Goal: Find contact information: Find contact information

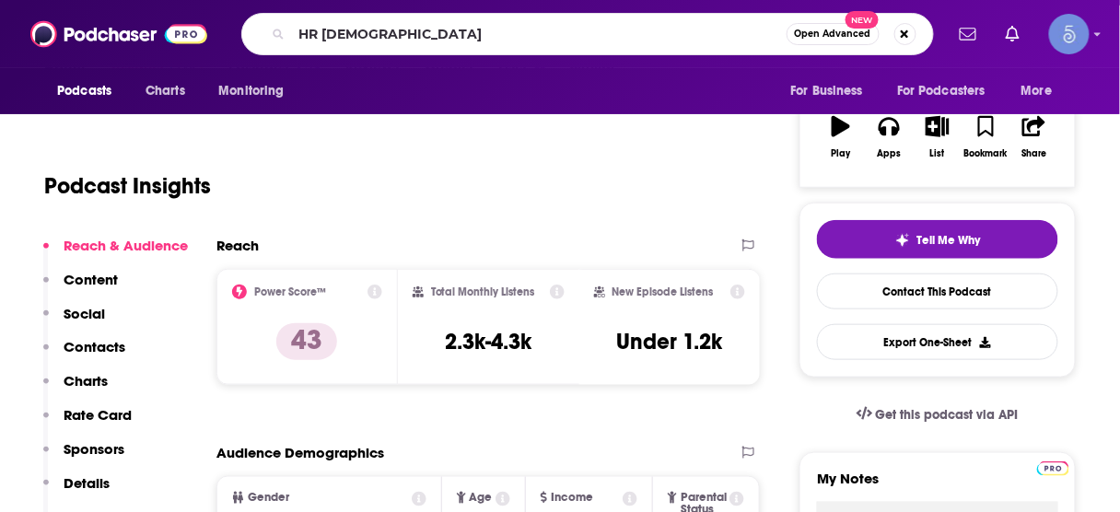
type input "HR [DEMOGRAPHIC_DATA]"
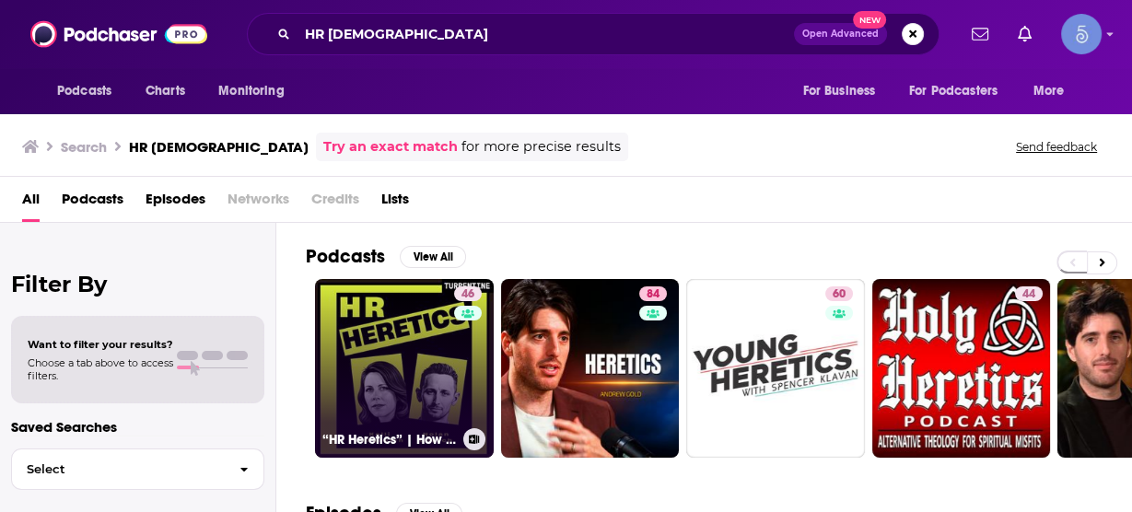
click at [419, 379] on link "46 “HR Heretics” | How CPOs, CHROs, Founders, and Boards Build High Performing …" at bounding box center [404, 368] width 179 height 179
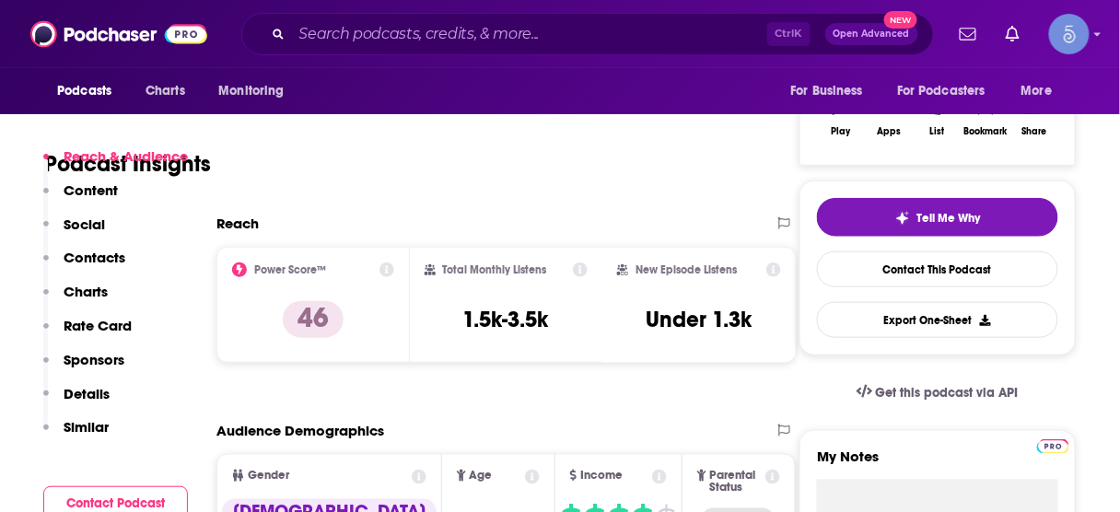
scroll to position [368, 0]
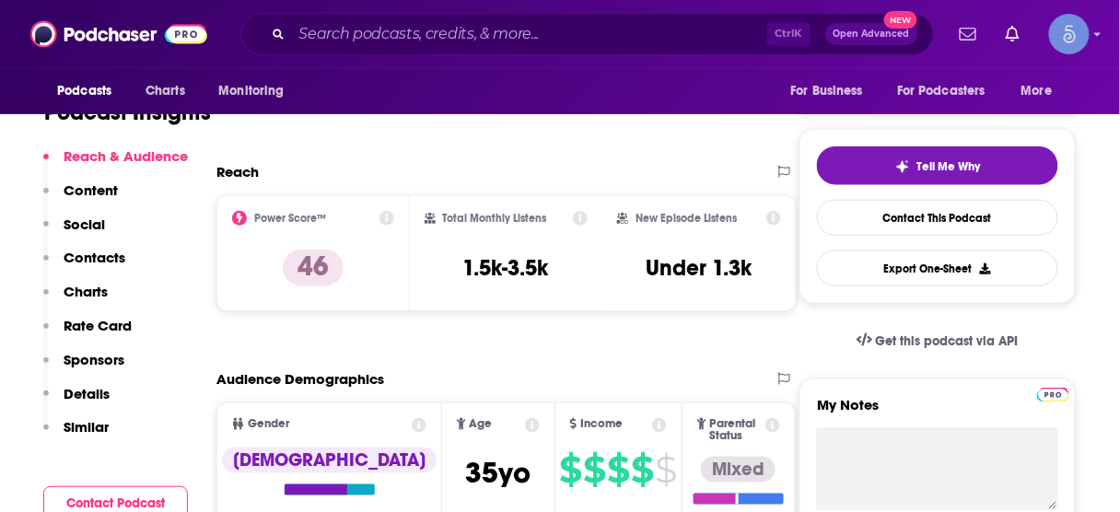
click at [108, 257] on p "Contacts" at bounding box center [95, 257] width 62 height 17
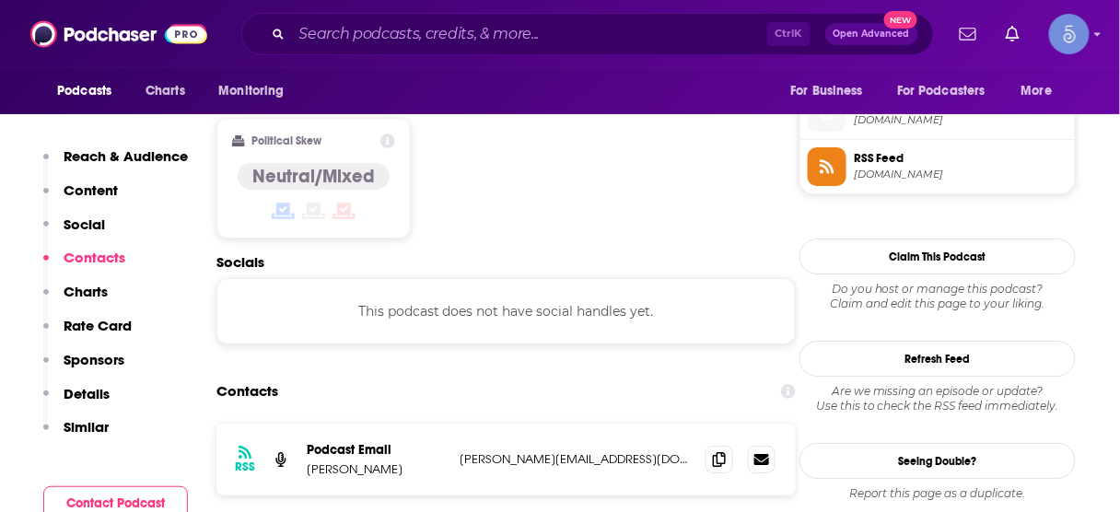
scroll to position [1501, 0]
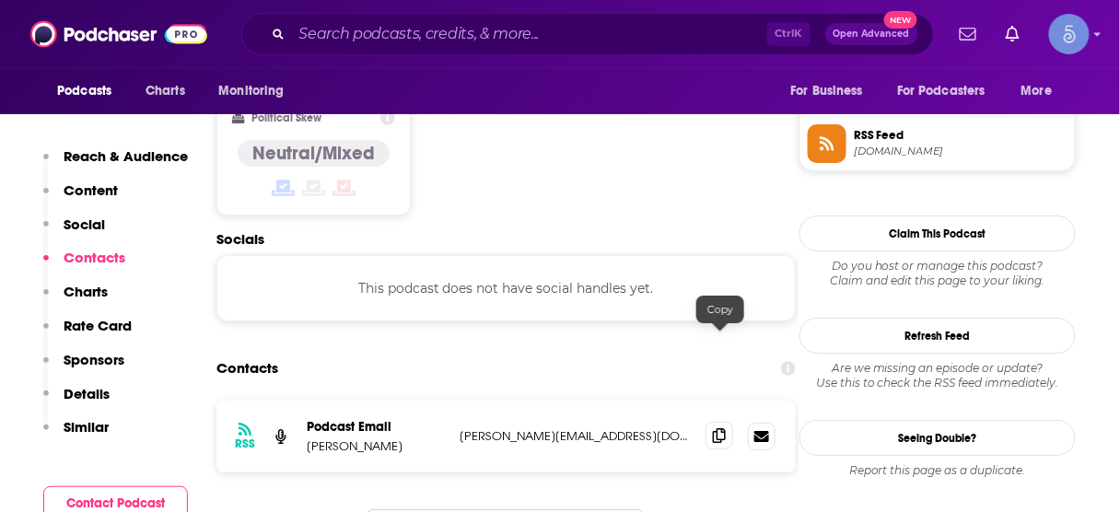
click at [723, 428] on icon at bounding box center [719, 435] width 13 height 15
click at [629, 36] on input "Search podcasts, credits, & more..." at bounding box center [529, 33] width 475 height 29
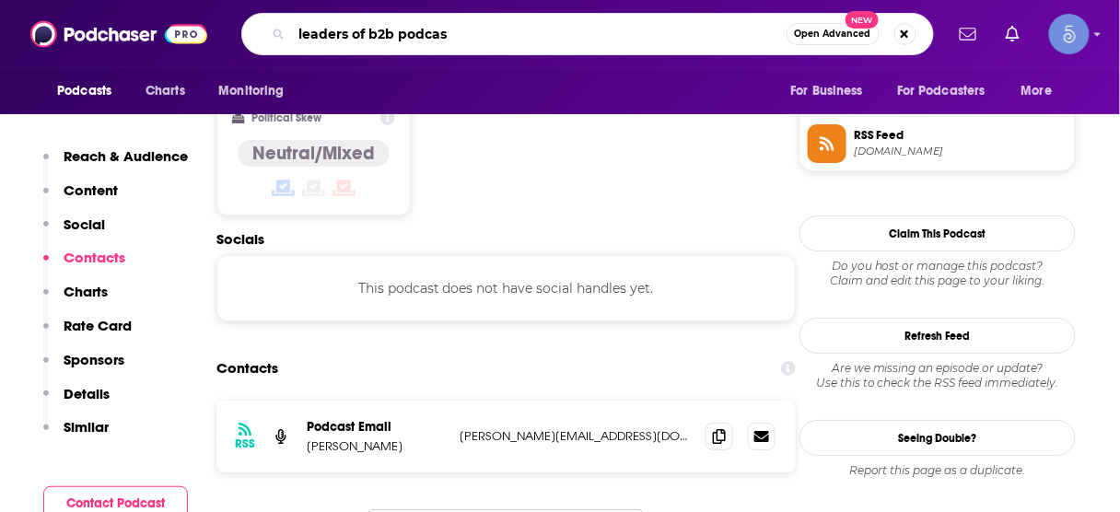
type input "leaders of b2b podcast"
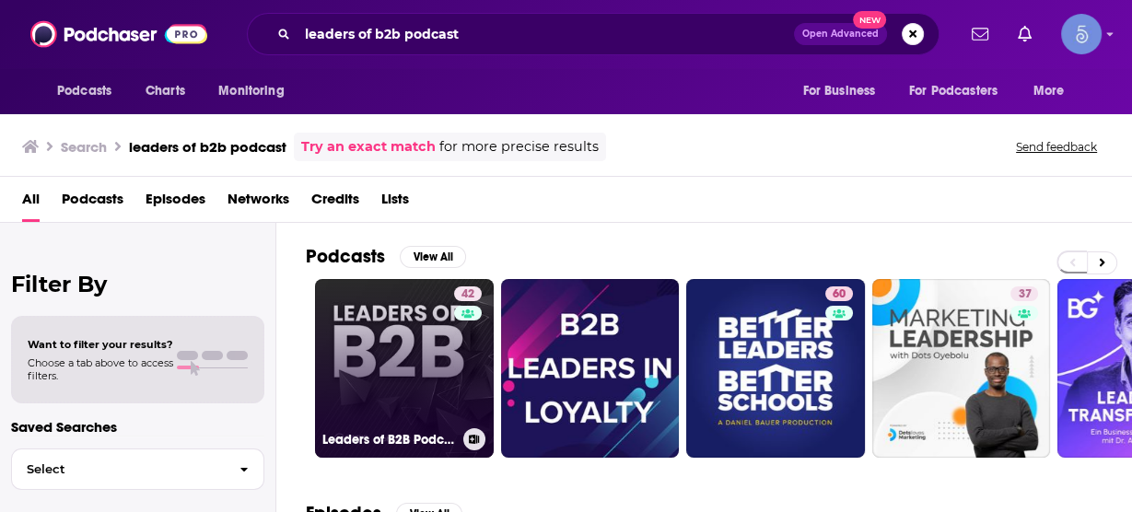
click at [394, 367] on link "42 Leaders of B2B Podcast - Interviews on Business Leadership, B2B Sales, B2B M…" at bounding box center [404, 368] width 179 height 179
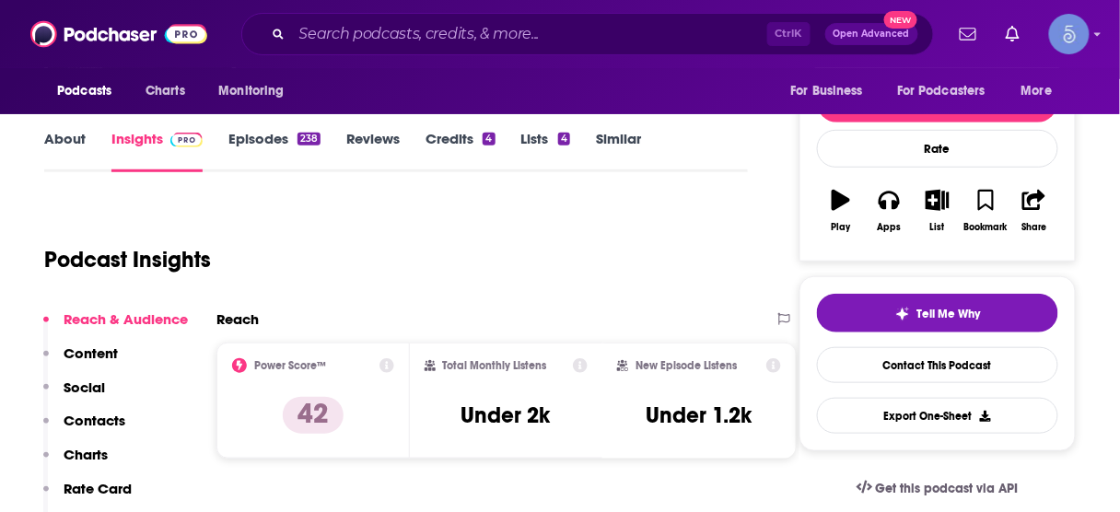
scroll to position [295, 0]
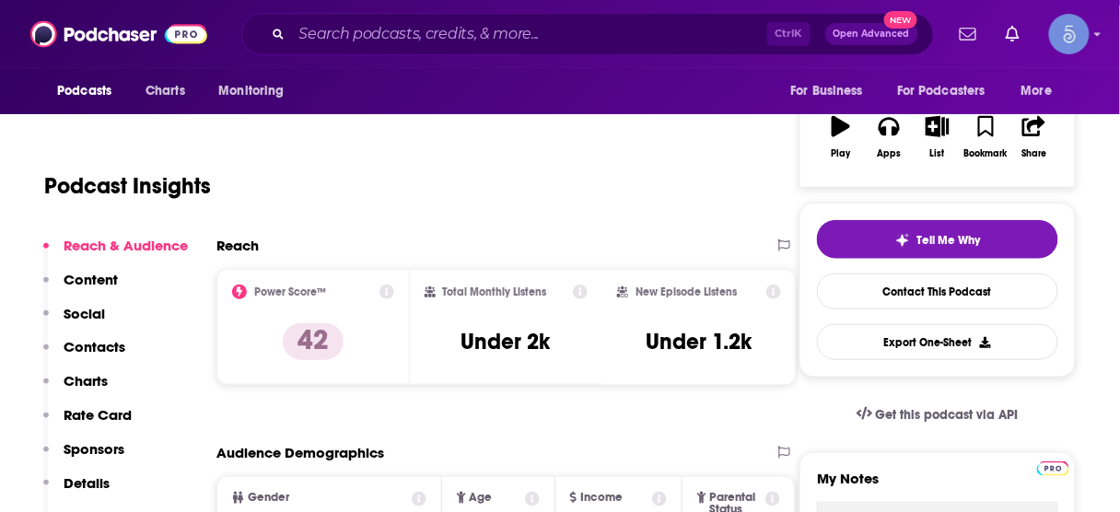
click at [119, 341] on p "Contacts" at bounding box center [95, 346] width 62 height 17
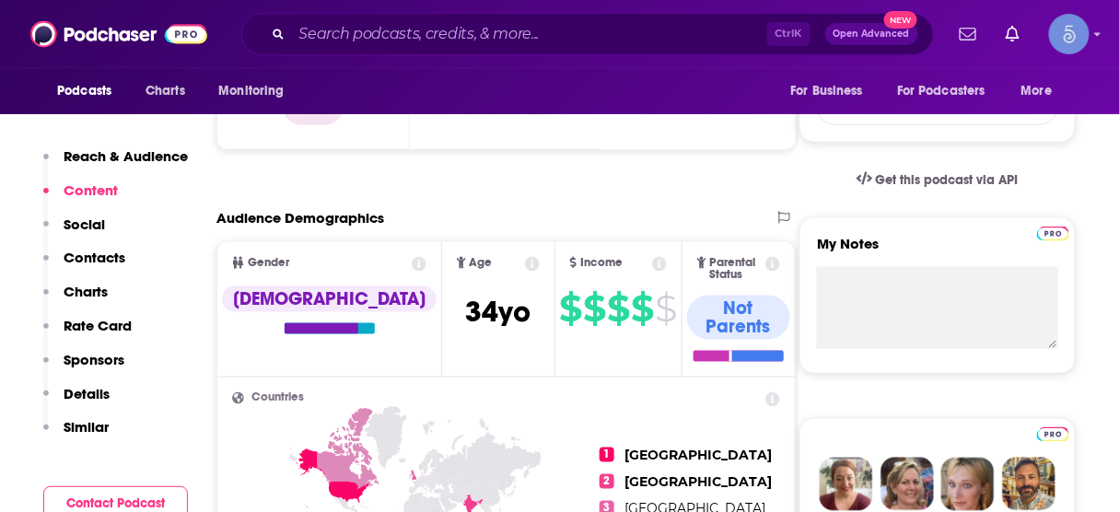
scroll to position [399, 0]
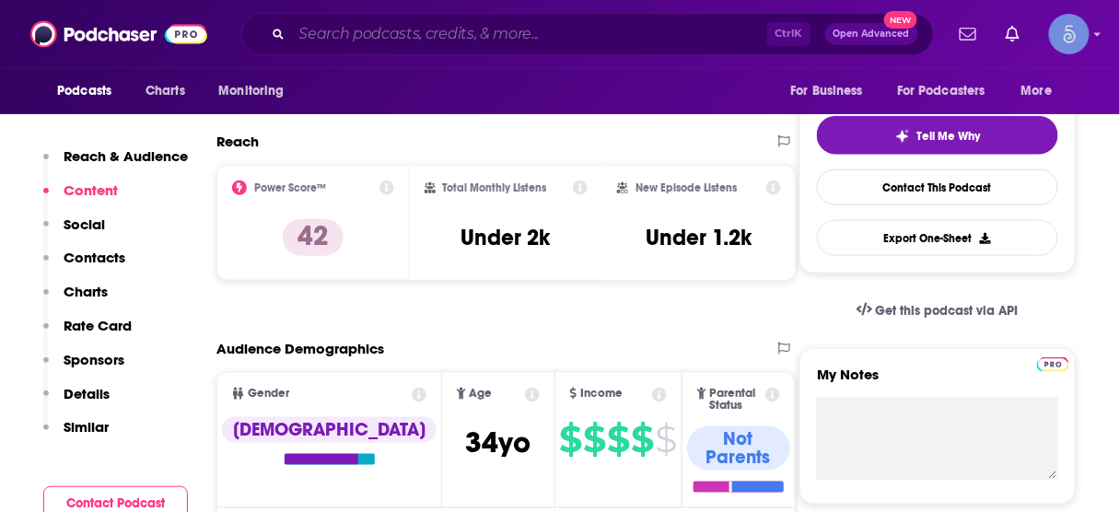
drag, startPoint x: 466, startPoint y: 25, endPoint x: 471, endPoint y: 42, distance: 18.1
click at [471, 42] on input "Search podcasts, credits, & more..." at bounding box center [529, 33] width 475 height 29
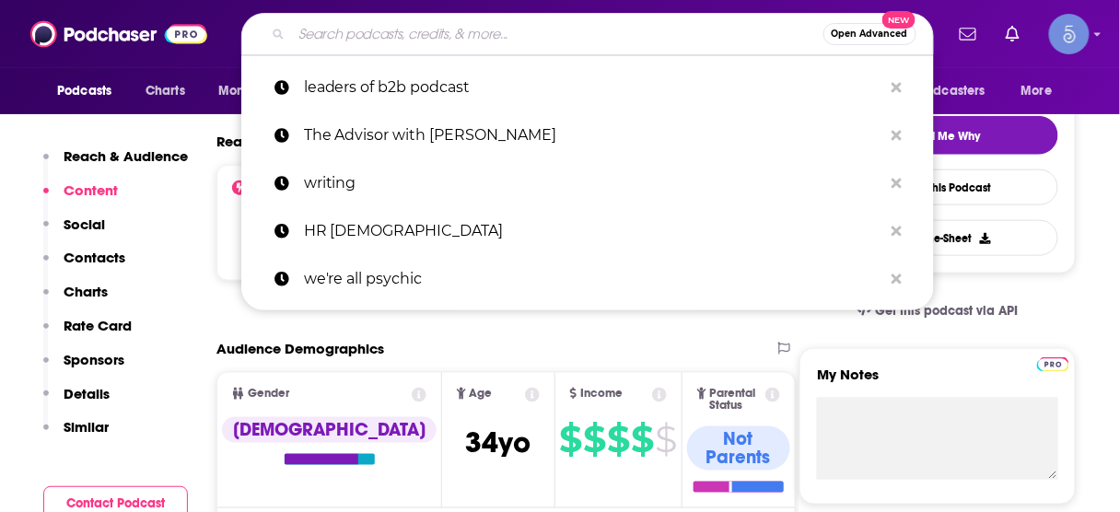
paste input "Breaking B2B - B2B Marketing & Demand Generation Podcast"
type input "Breaking B2B - B2B Marketing & Demand Generation Podcast"
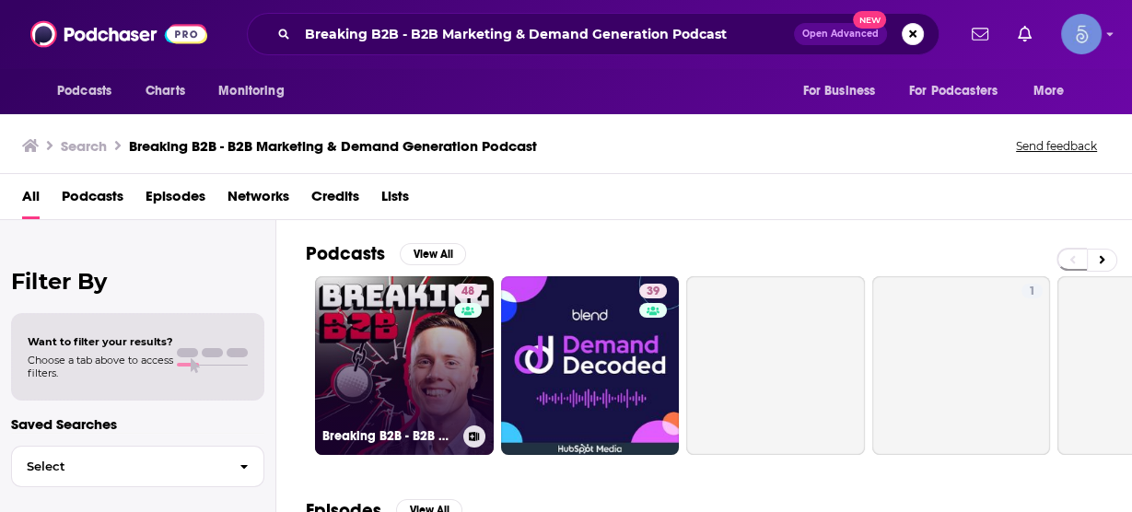
click at [368, 367] on link "48 Breaking B2B - B2B Marketing & Demand Generation Podcast" at bounding box center [404, 365] width 179 height 179
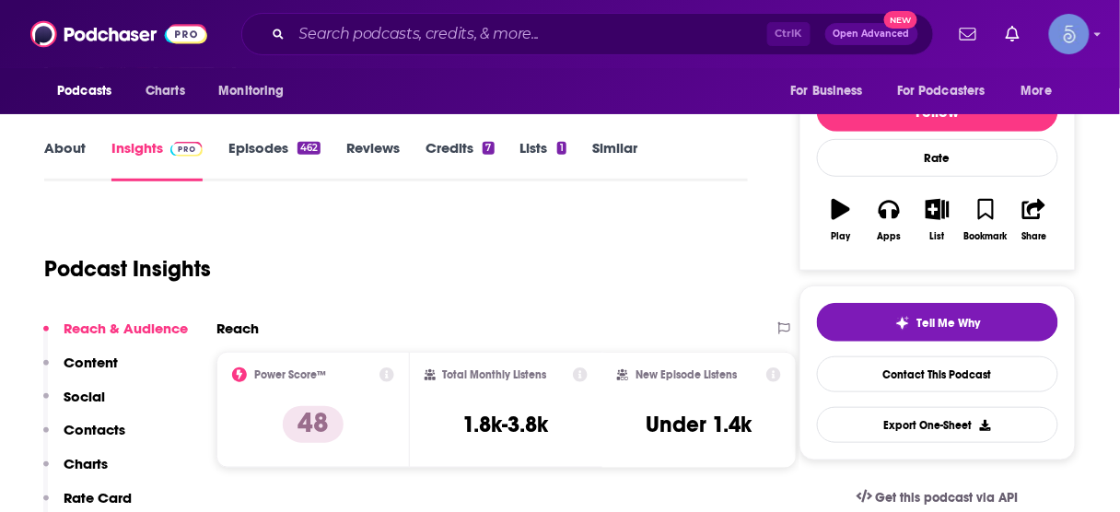
scroll to position [221, 0]
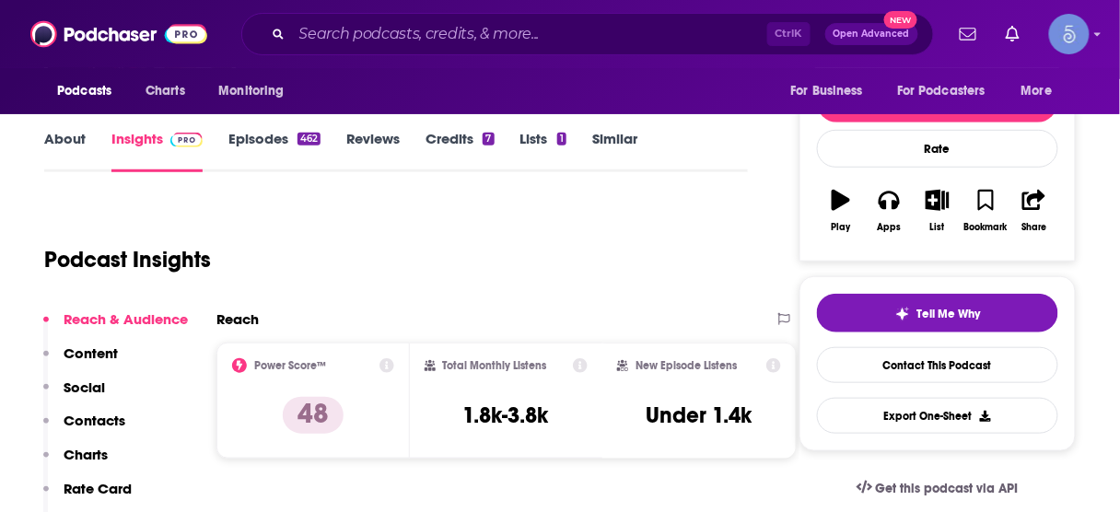
click at [91, 425] on p "Contacts" at bounding box center [95, 420] width 62 height 17
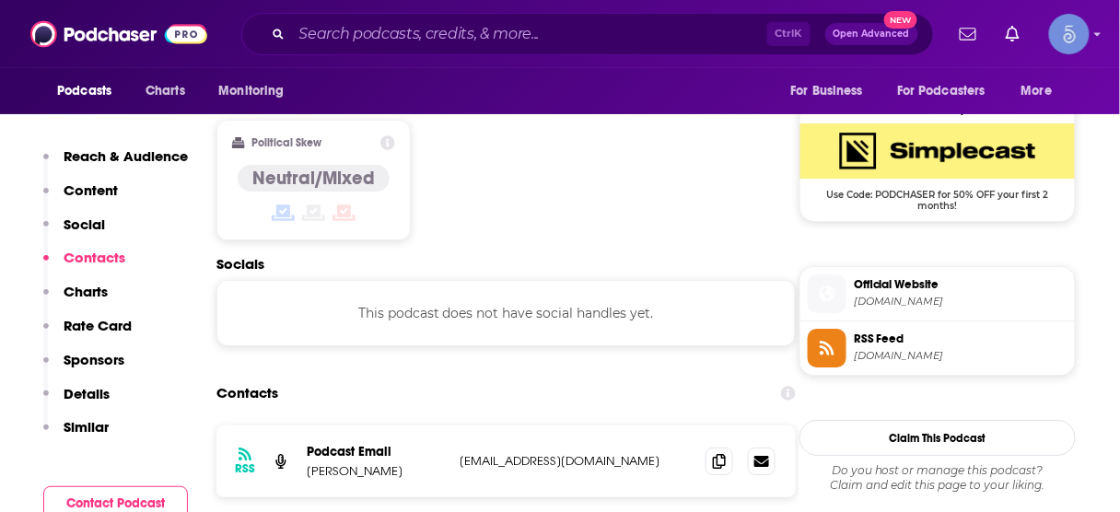
scroll to position [1480, 0]
